Goal: Navigation & Orientation: Find specific page/section

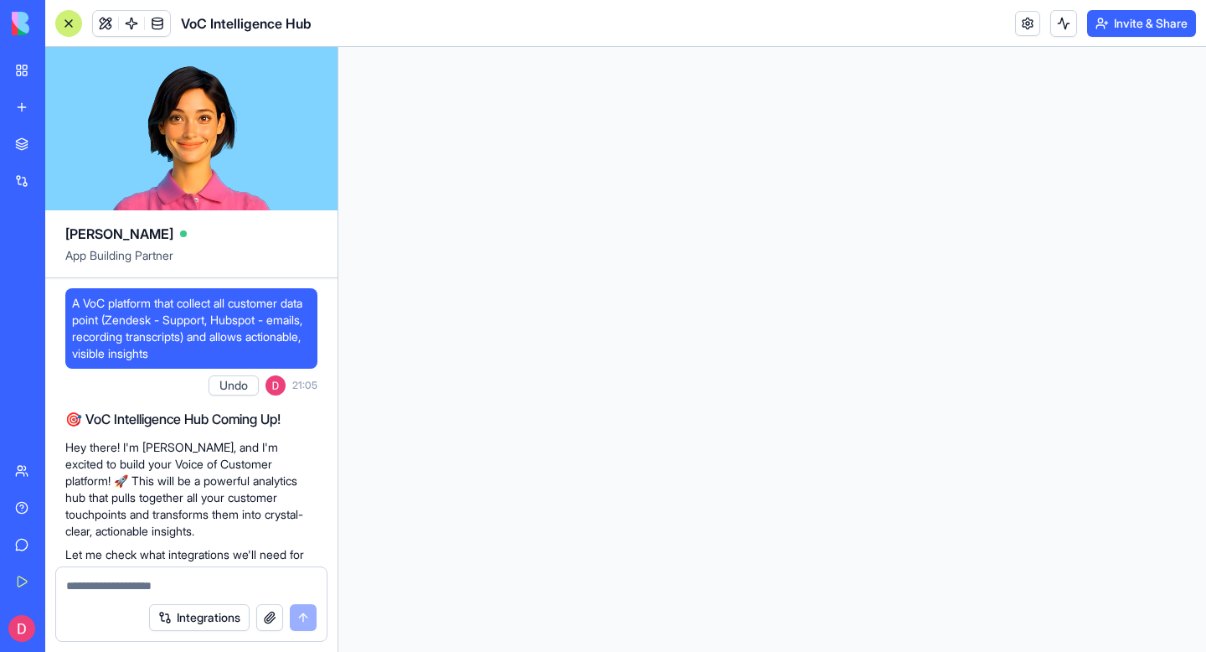
select select "**********"
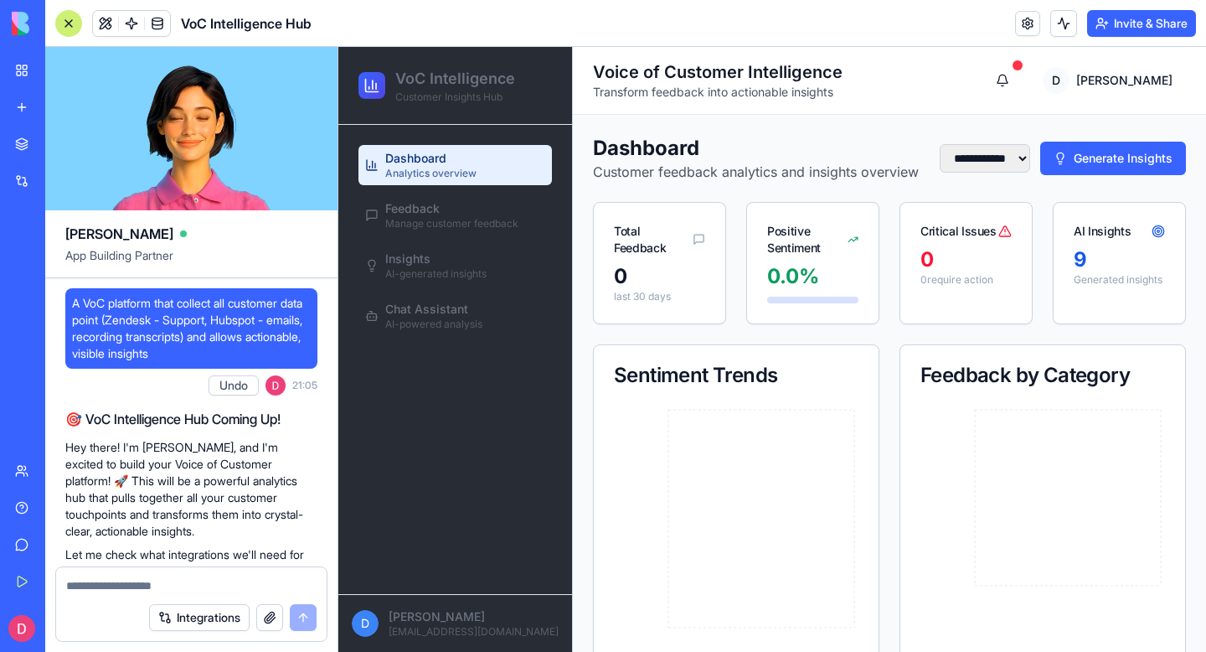
scroll to position [1561, 0]
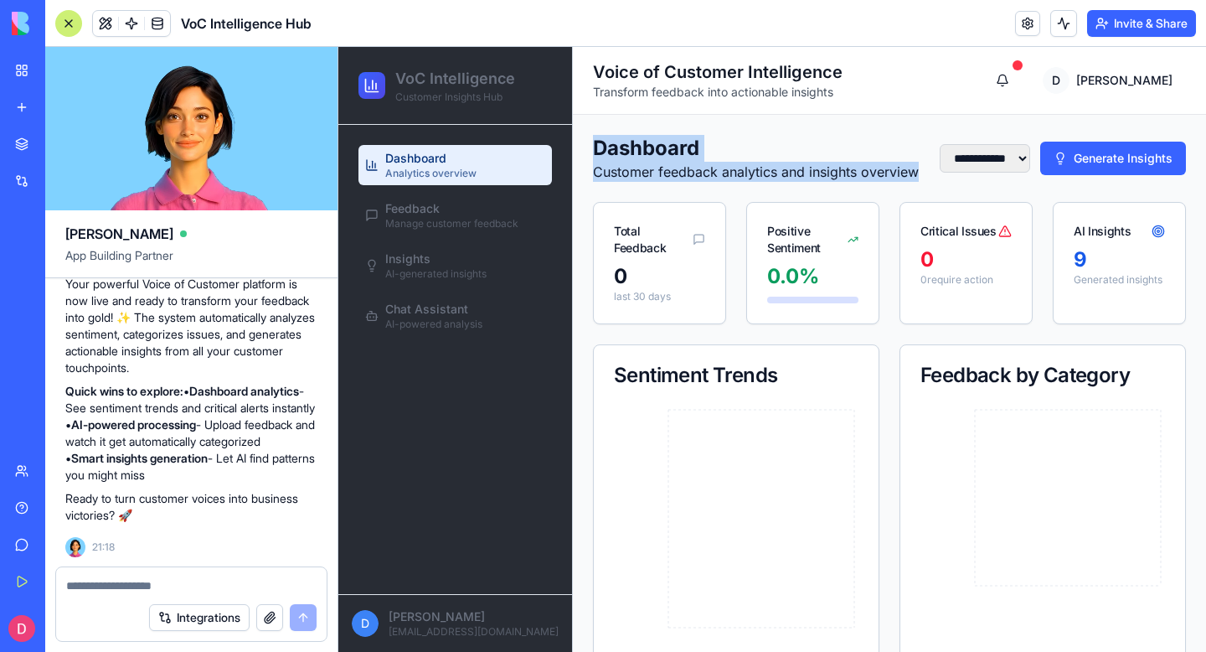
drag, startPoint x: 596, startPoint y: 152, endPoint x: 654, endPoint y: 184, distance: 66.4
click at [655, 182] on div "Dashboard Customer feedback analytics and insights overview" at bounding box center [756, 158] width 326 height 47
click at [654, 182] on p "Customer feedback analytics and insights overview" at bounding box center [756, 172] width 326 height 20
drag, startPoint x: 650, startPoint y: 194, endPoint x: 589, endPoint y: 143, distance: 79.7
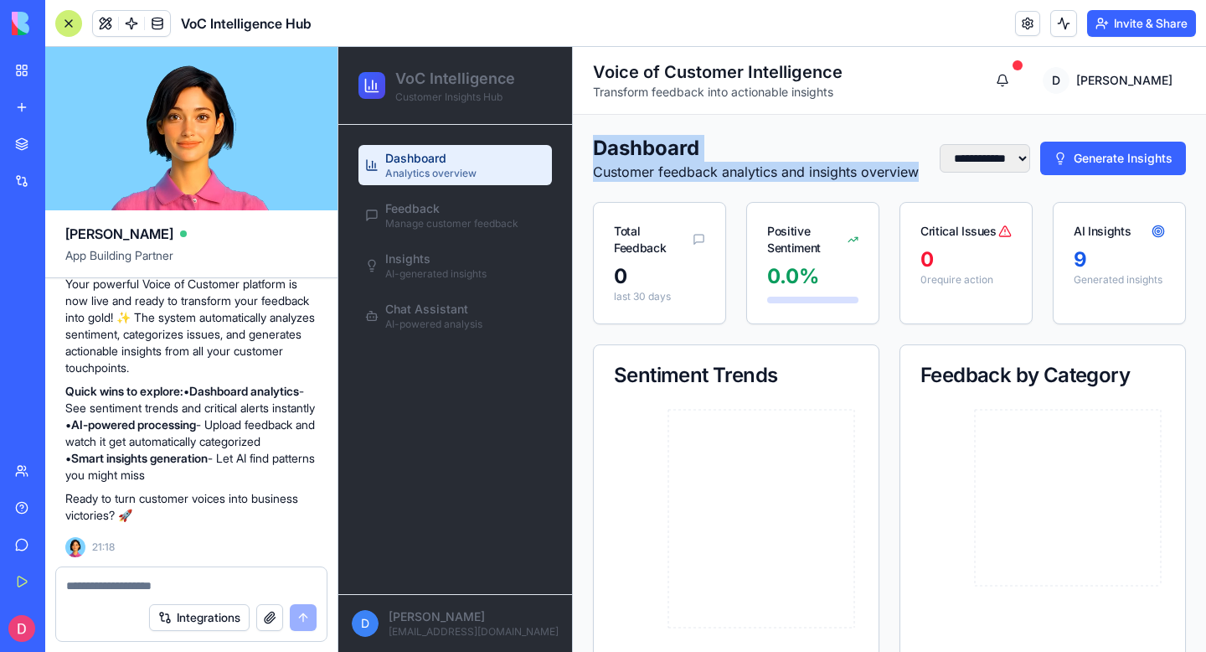
drag, startPoint x: 596, startPoint y: 144, endPoint x: 661, endPoint y: 203, distance: 87.8
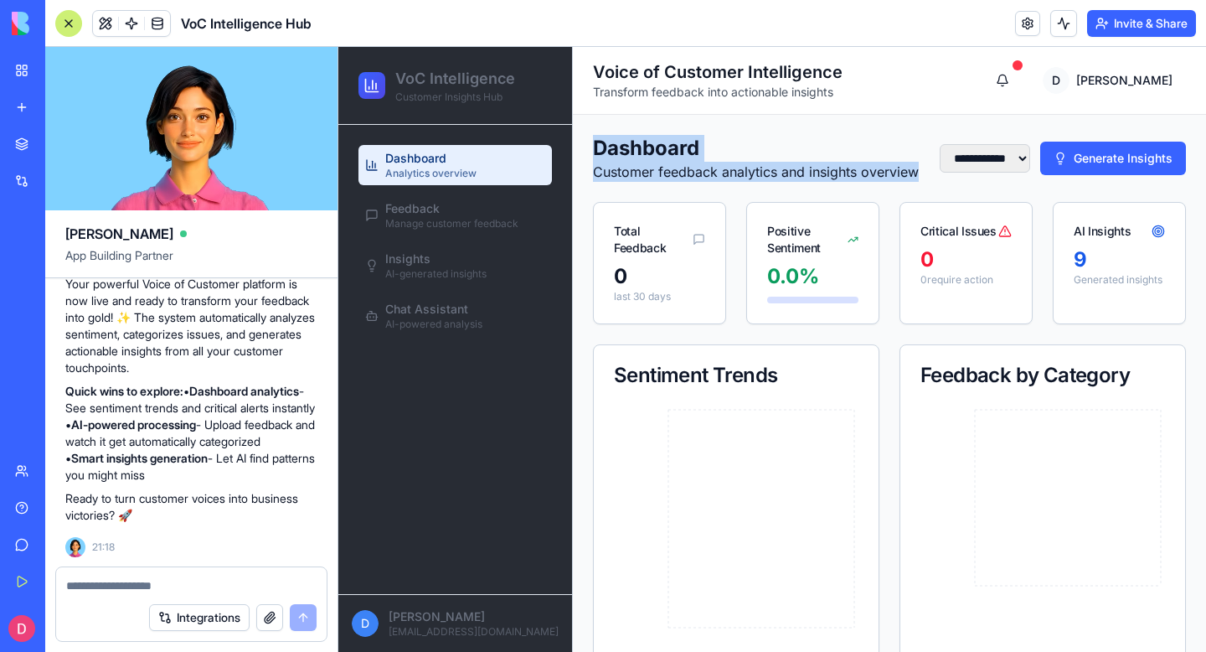
drag, startPoint x: 655, startPoint y: 194, endPoint x: 595, endPoint y: 155, distance: 71.6
click at [595, 155] on div "Dashboard Customer feedback analytics and insights overview" at bounding box center [756, 158] width 326 height 47
click at [595, 155] on h1 "Dashboard" at bounding box center [756, 148] width 326 height 27
drag, startPoint x: 595, startPoint y: 145, endPoint x: 648, endPoint y: 194, distance: 71.7
click at [648, 182] on div "Dashboard Customer feedback analytics and insights overview" at bounding box center [756, 158] width 326 height 47
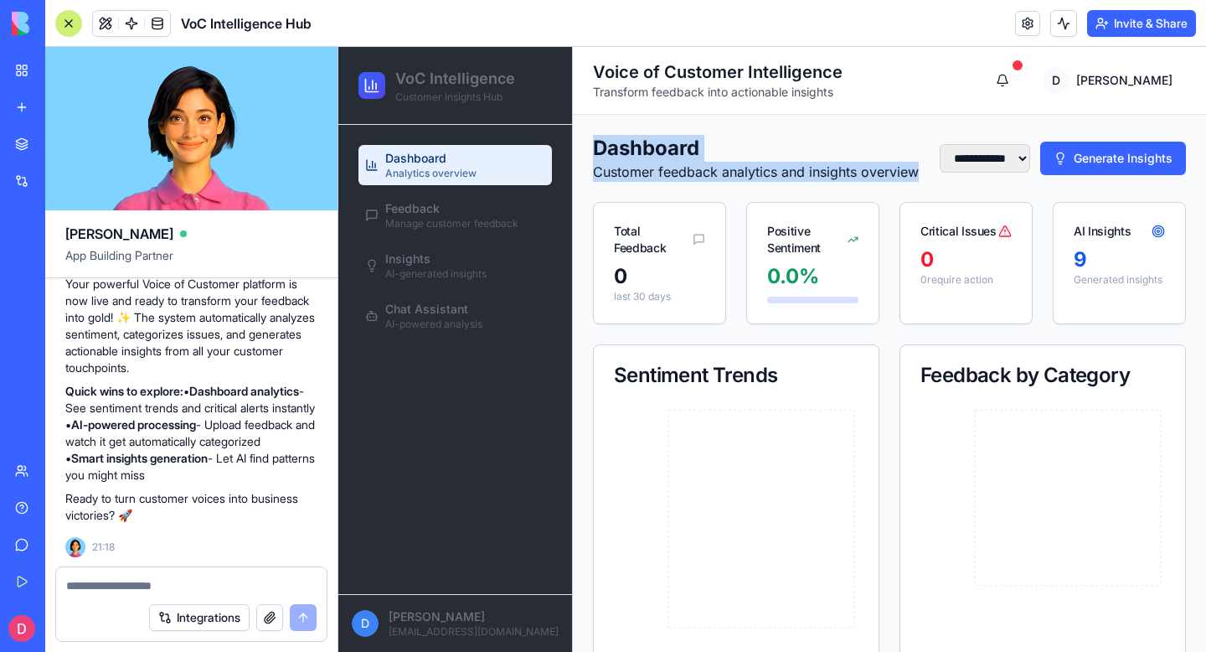
click at [648, 182] on p "Customer feedback analytics and insights overview" at bounding box center [756, 172] width 326 height 20
drag, startPoint x: 648, startPoint y: 194, endPoint x: 594, endPoint y: 152, distance: 67.5
click at [594, 152] on div "Dashboard Customer feedback analytics and insights overview" at bounding box center [756, 158] width 326 height 47
click at [594, 152] on h1 "Dashboard" at bounding box center [756, 148] width 326 height 27
drag, startPoint x: 594, startPoint y: 145, endPoint x: 649, endPoint y: 181, distance: 66.0
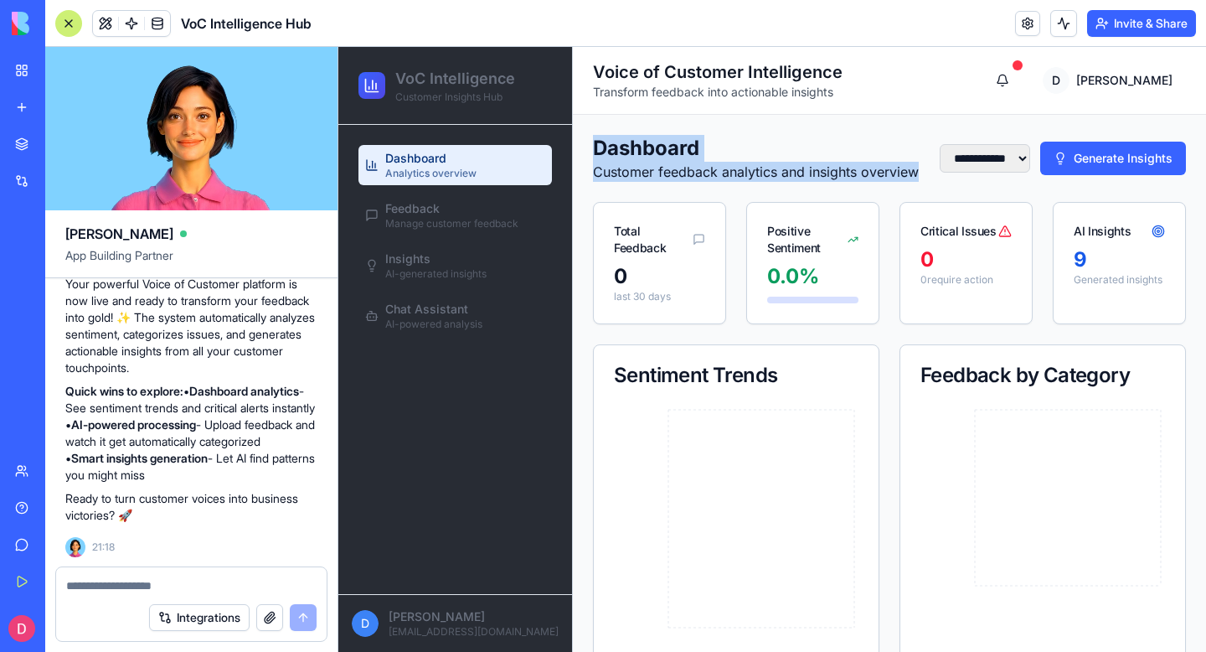
click at [649, 181] on div "Dashboard Customer feedback analytics and insights overview" at bounding box center [756, 158] width 326 height 47
drag, startPoint x: 649, startPoint y: 196, endPoint x: 593, endPoint y: 148, distance: 73.7
click at [593, 148] on div "Dashboard Customer feedback analytics and insights overview" at bounding box center [756, 158] width 326 height 47
click at [593, 148] on h1 "Dashboard" at bounding box center [756, 148] width 326 height 27
drag, startPoint x: 593, startPoint y: 145, endPoint x: 650, endPoint y: 193, distance: 74.3
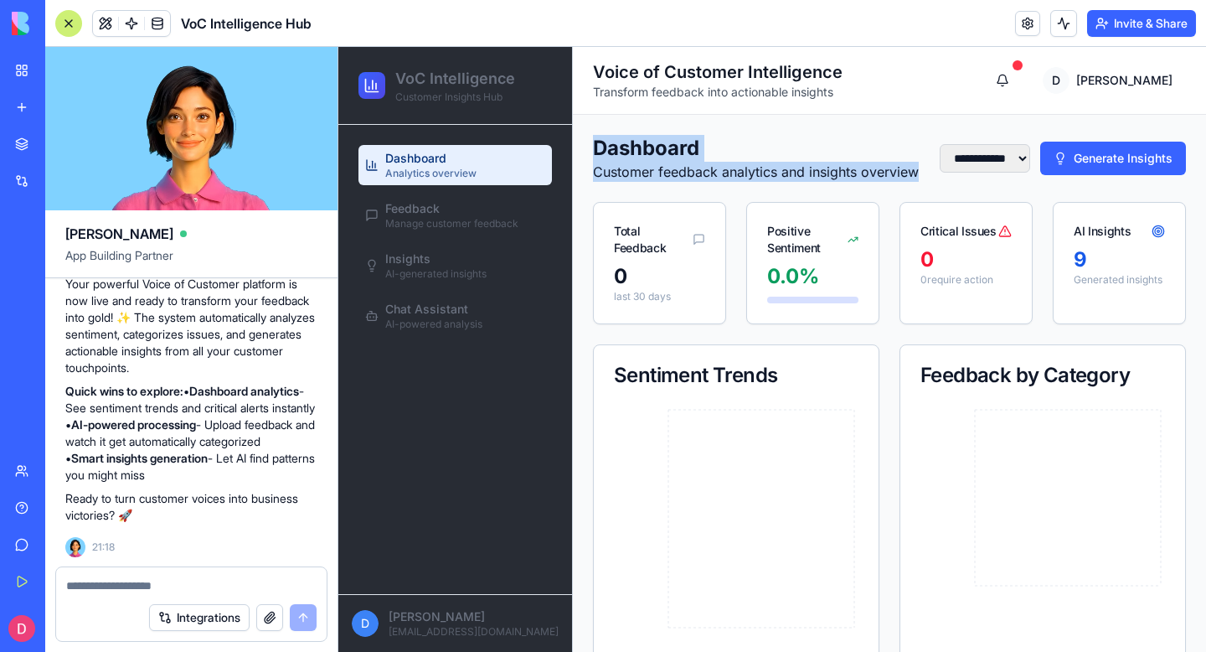
click at [651, 182] on div "Dashboard Customer feedback analytics and insights overview" at bounding box center [756, 158] width 326 height 47
click at [650, 182] on p "Customer feedback analytics and insights overview" at bounding box center [756, 172] width 326 height 20
drag, startPoint x: 650, startPoint y: 193, endPoint x: 591, endPoint y: 152, distance: 72.3
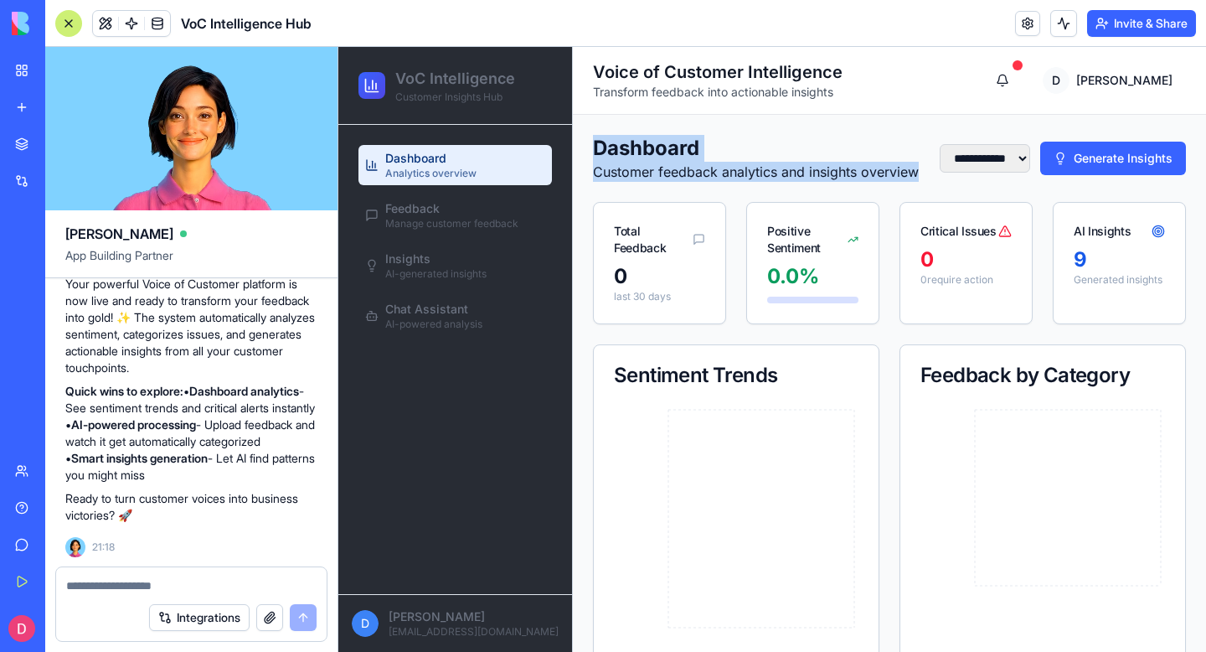
drag, startPoint x: 592, startPoint y: 145, endPoint x: 647, endPoint y: 197, distance: 75.3
click at [647, 182] on p "Customer feedback analytics and insights overview" at bounding box center [756, 172] width 326 height 20
drag, startPoint x: 647, startPoint y: 197, endPoint x: 591, endPoint y: 152, distance: 71.6
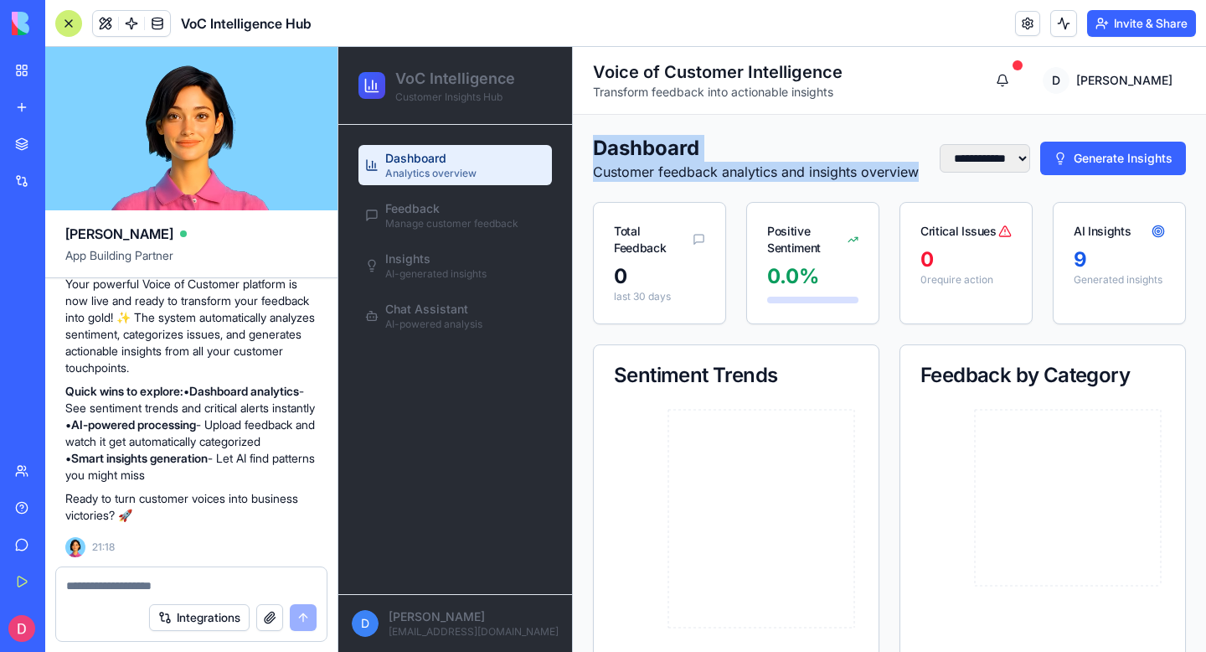
drag, startPoint x: 591, startPoint y: 143, endPoint x: 648, endPoint y: 189, distance: 72.6
click at [648, 182] on p "Customer feedback analytics and insights overview" at bounding box center [756, 172] width 326 height 20
drag, startPoint x: 648, startPoint y: 189, endPoint x: 591, endPoint y: 153, distance: 66.7
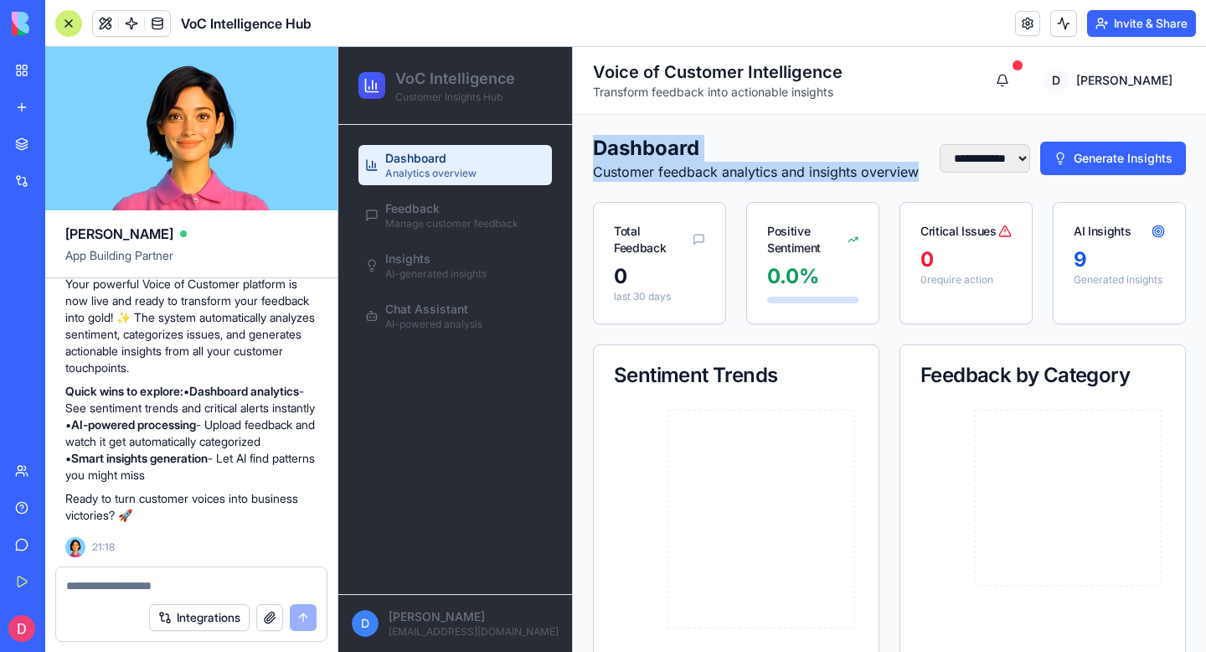
click at [595, 146] on h1 "Dashboard" at bounding box center [756, 148] width 326 height 27
drag, startPoint x: 595, startPoint y: 143, endPoint x: 647, endPoint y: 187, distance: 67.8
click at [647, 182] on div "Dashboard Customer feedback analytics and insights overview" at bounding box center [756, 158] width 326 height 47
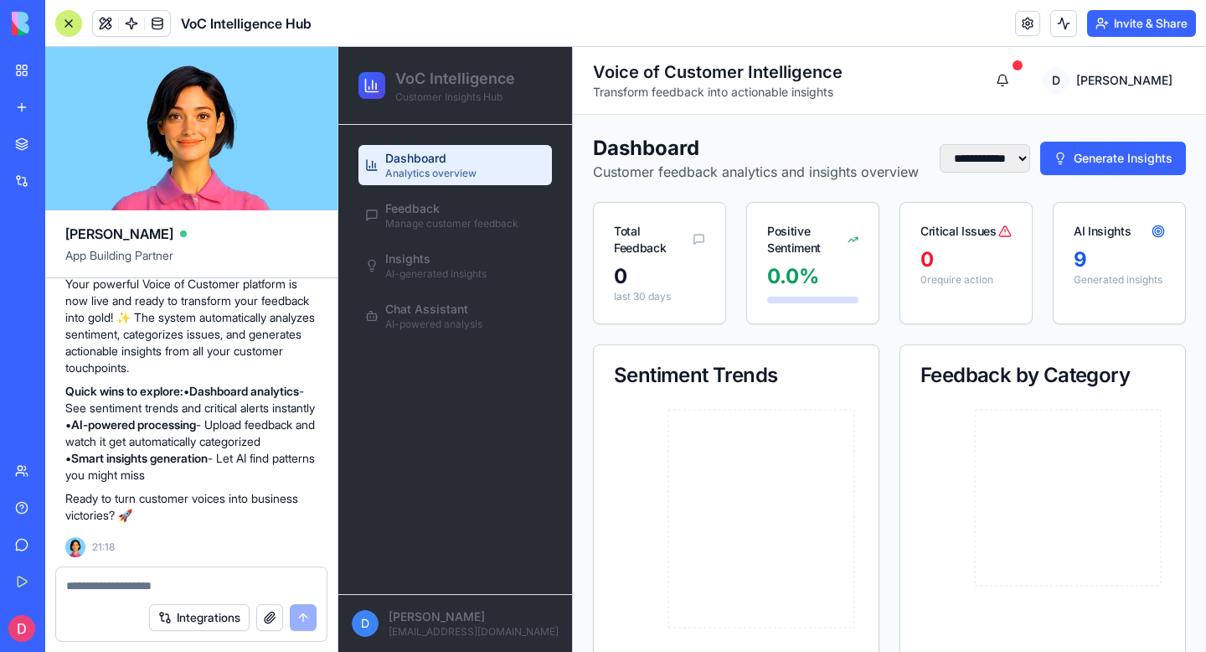
click at [648, 182] on p "Customer feedback analytics and insights overview" at bounding box center [756, 172] width 326 height 20
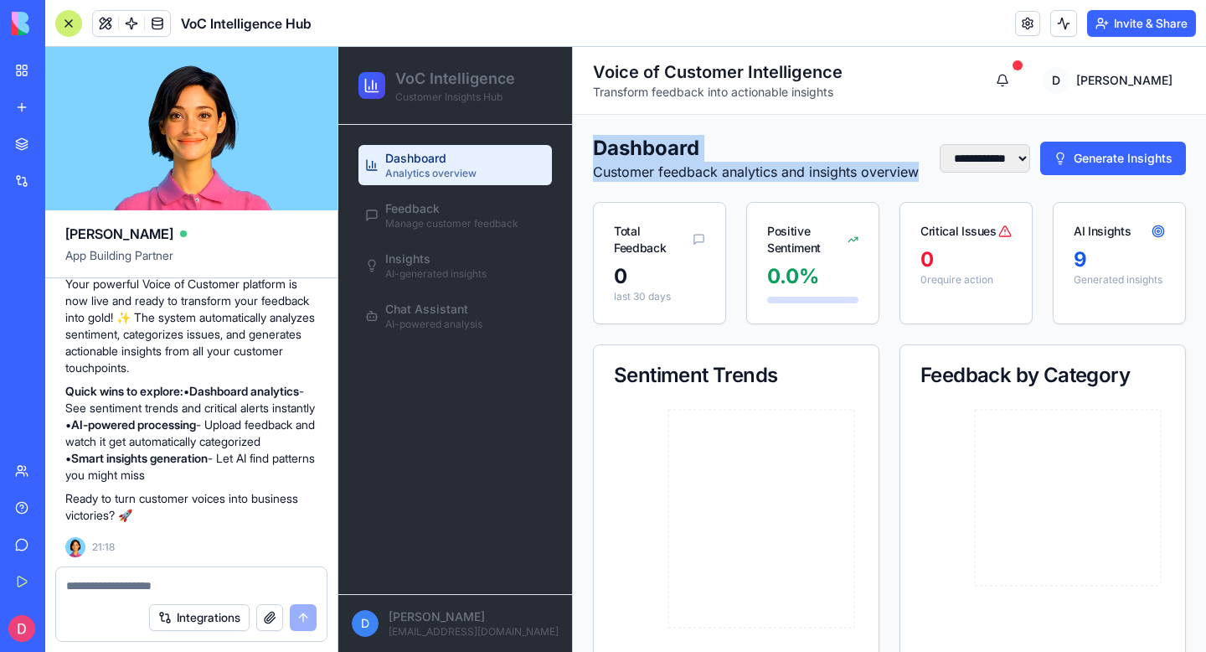
drag, startPoint x: 648, startPoint y: 188, endPoint x: 596, endPoint y: 154, distance: 63.0
click at [596, 154] on div "Dashboard Customer feedback analytics and insights overview" at bounding box center [756, 158] width 326 height 47
click at [596, 154] on h1 "Dashboard" at bounding box center [756, 148] width 326 height 27
drag, startPoint x: 596, startPoint y: 148, endPoint x: 647, endPoint y: 191, distance: 66.6
click at [647, 182] on div "Dashboard Customer feedback analytics and insights overview" at bounding box center [756, 158] width 326 height 47
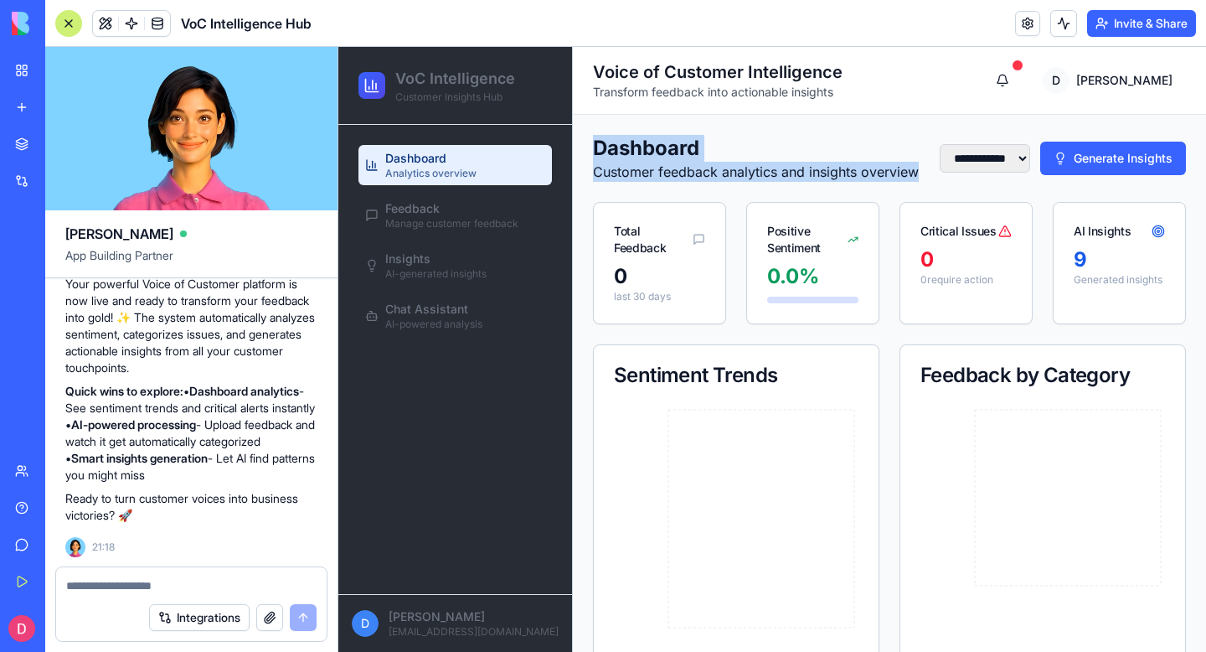
click at [647, 182] on p "Customer feedback analytics and insights overview" at bounding box center [756, 172] width 326 height 20
drag, startPoint x: 648, startPoint y: 191, endPoint x: 590, endPoint y: 151, distance: 70.4
drag, startPoint x: 592, startPoint y: 137, endPoint x: 653, endPoint y: 195, distance: 83.5
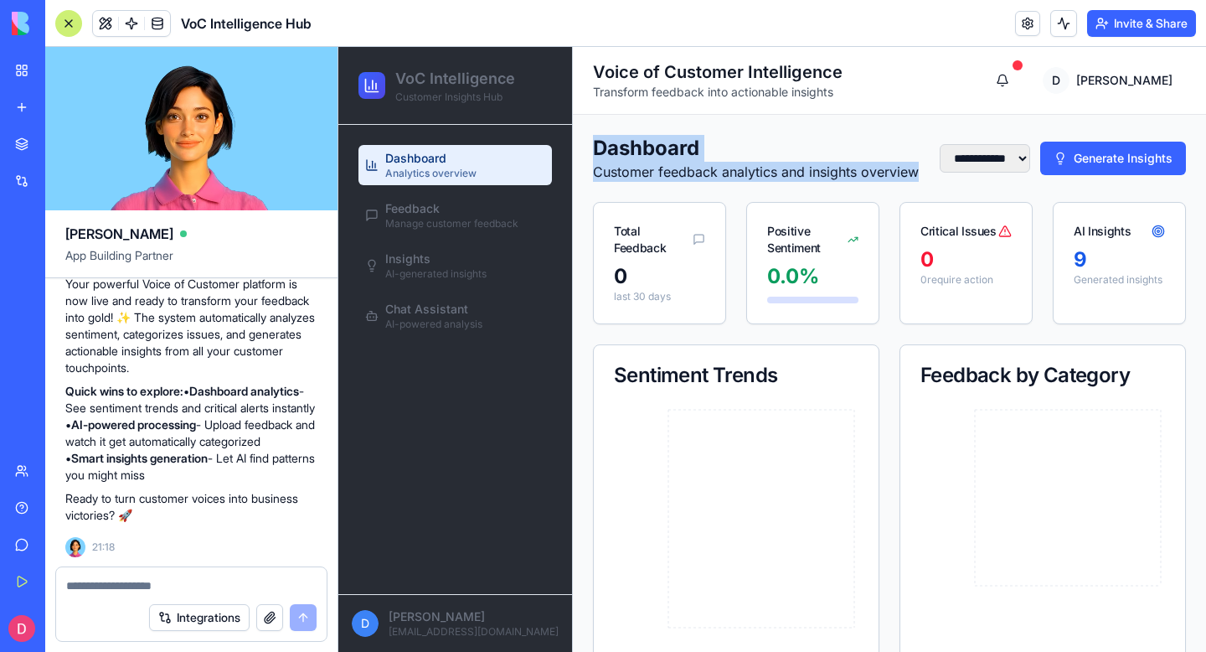
click at [653, 182] on p "Customer feedback analytics and insights overview" at bounding box center [756, 172] width 326 height 20
drag, startPoint x: 652, startPoint y: 195, endPoint x: 587, endPoint y: 150, distance: 78.8
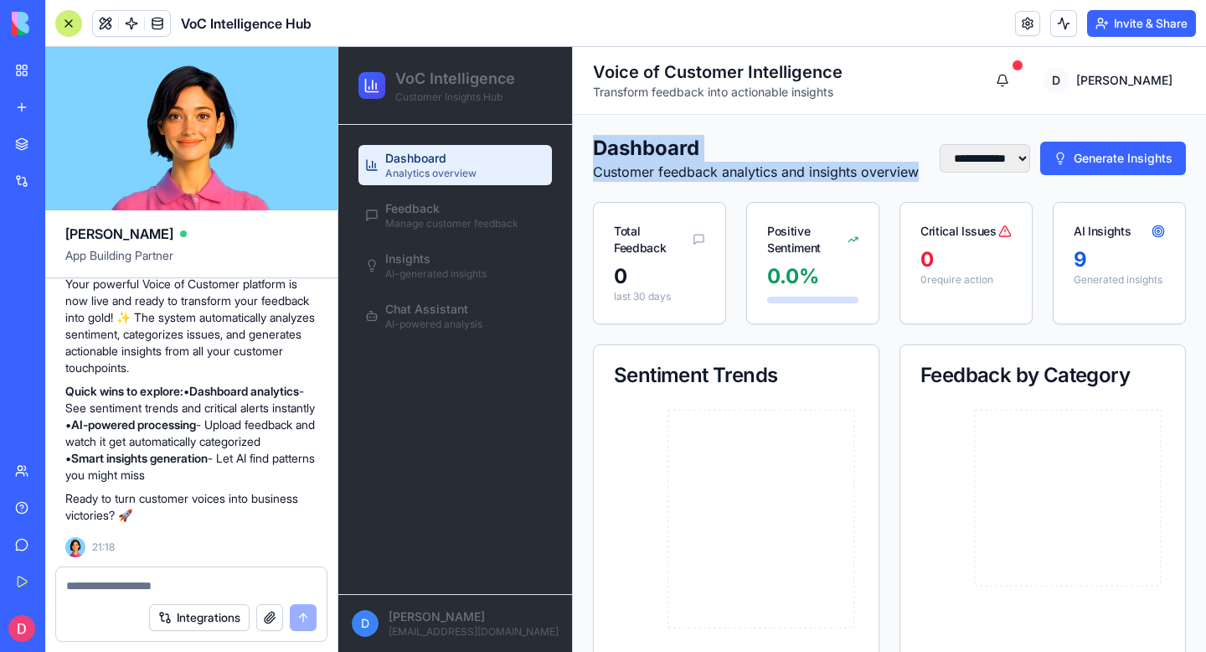
drag, startPoint x: 592, startPoint y: 149, endPoint x: 648, endPoint y: 193, distance: 70.4
click at [648, 182] on div "Dashboard Customer feedback analytics and insights overview" at bounding box center [756, 158] width 326 height 47
